Goal: Check status: Check status

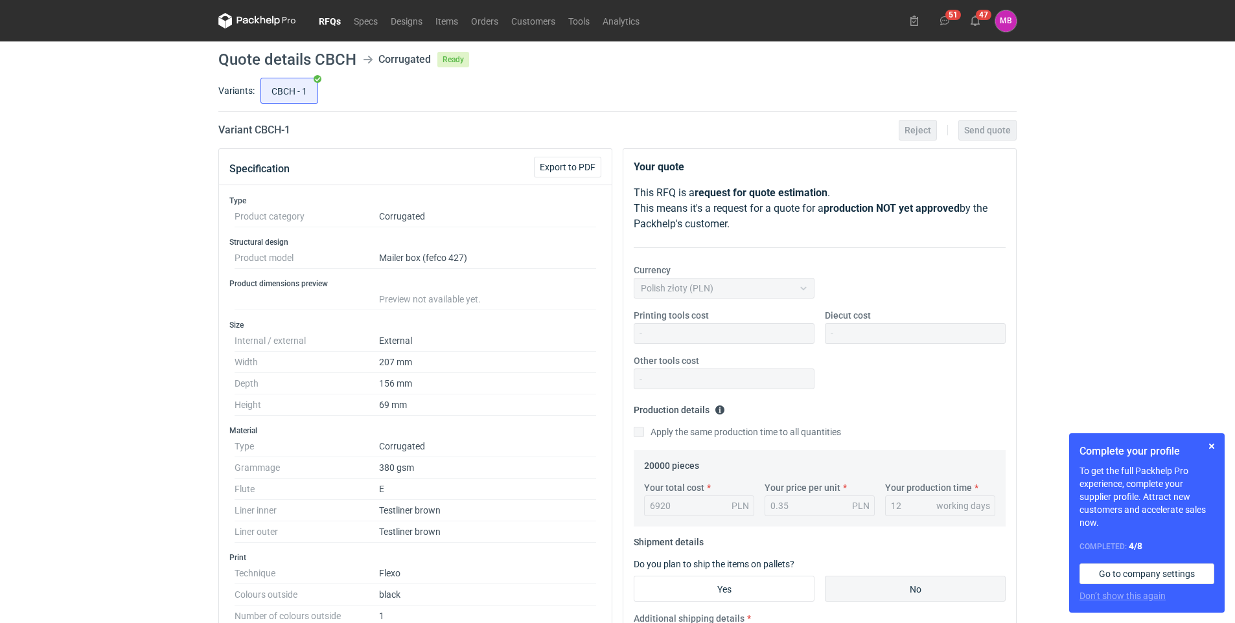
click at [324, 21] on link "RFQs" at bounding box center [329, 21] width 35 height 16
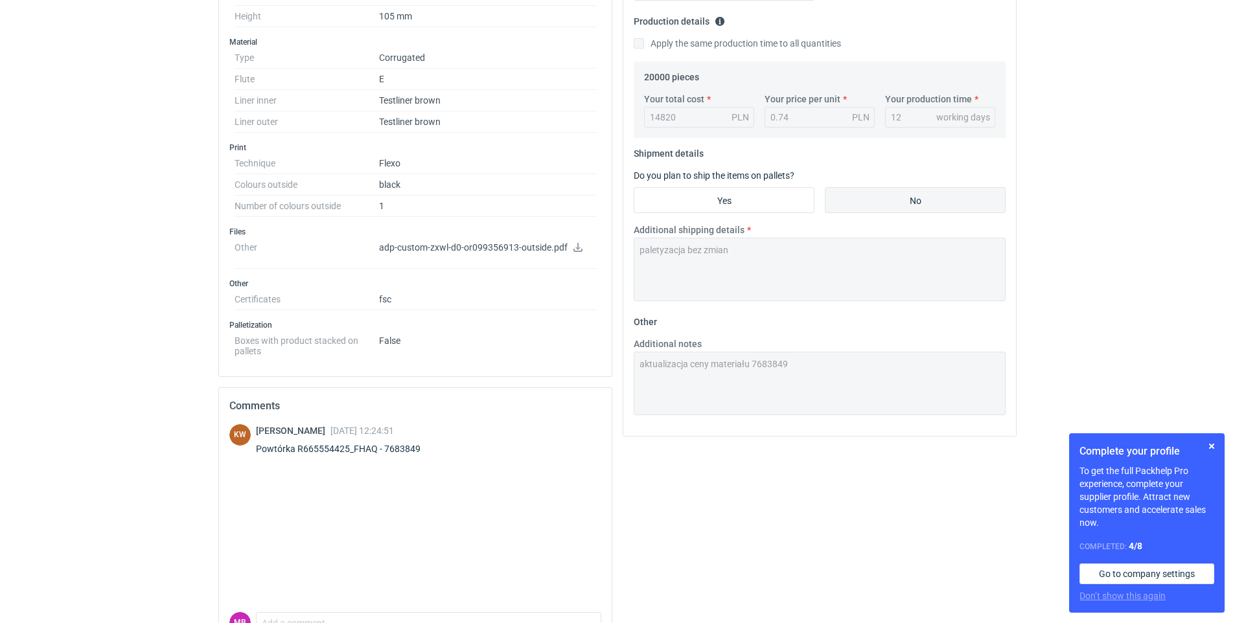
scroll to position [464, 0]
